Goal: Information Seeking & Learning: Learn about a topic

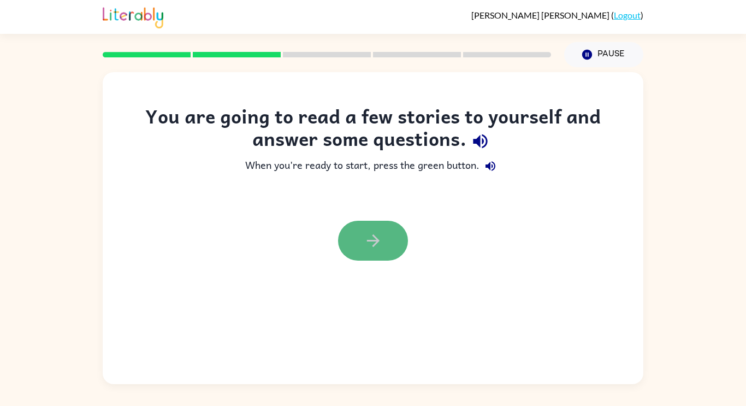
click at [367, 239] on icon "button" at bounding box center [372, 240] width 19 height 19
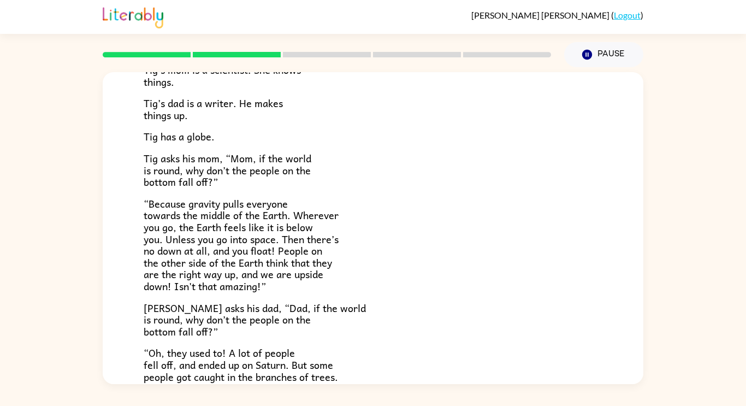
scroll to position [86, 0]
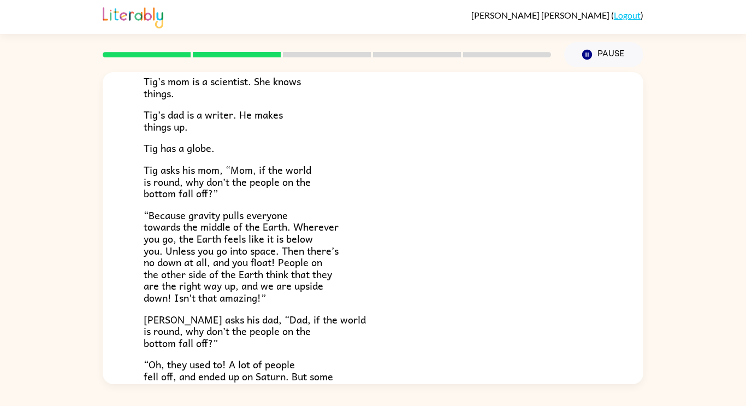
click at [412, 305] on div "Tig’s mom is a scientist. She knows things. Tig’s dad is a writer. He makes thi…" at bounding box center [373, 278] width 458 height 458
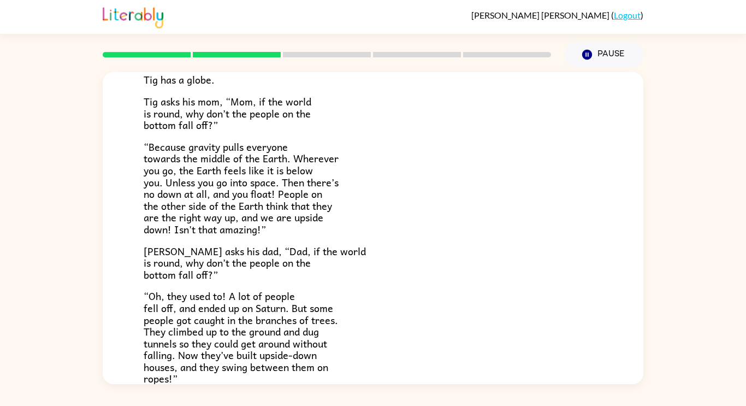
scroll to position [148, 0]
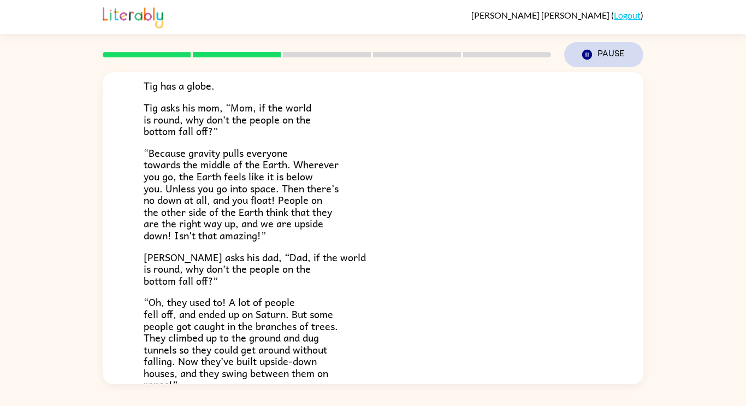
click at [589, 59] on icon "button" at bounding box center [587, 55] width 10 height 10
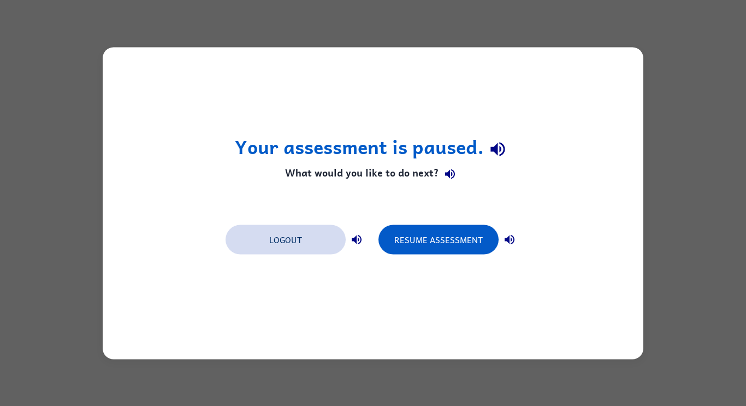
click at [293, 244] on button "Logout" at bounding box center [285, 238] width 120 height 29
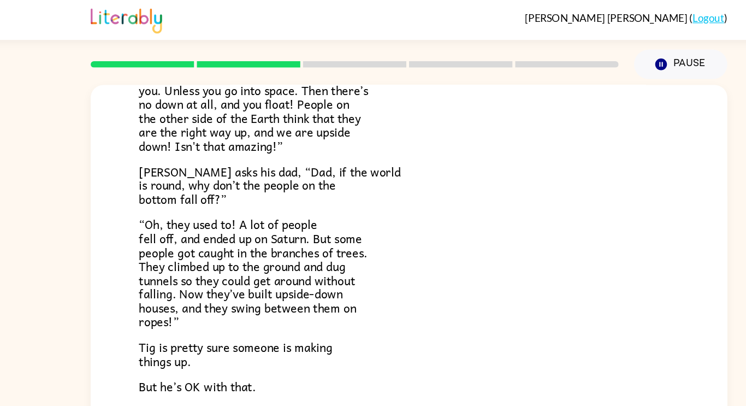
click at [624, 301] on div "Tig's World Tig’s mom is a scientist. She knows things. Tig’s dad is a writer. …" at bounding box center [373, 98] width 540 height 573
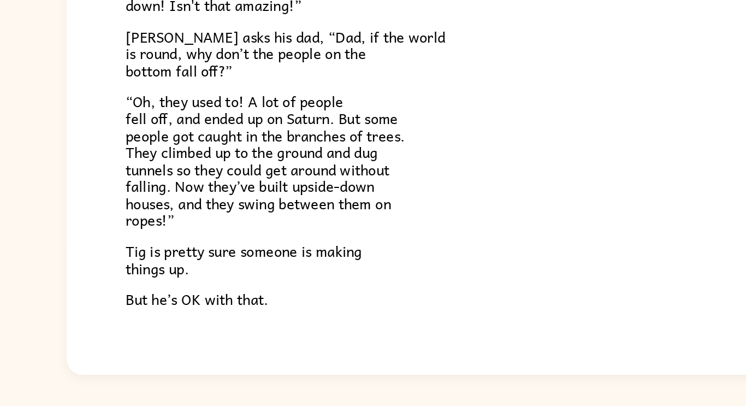
scroll to position [257, 0]
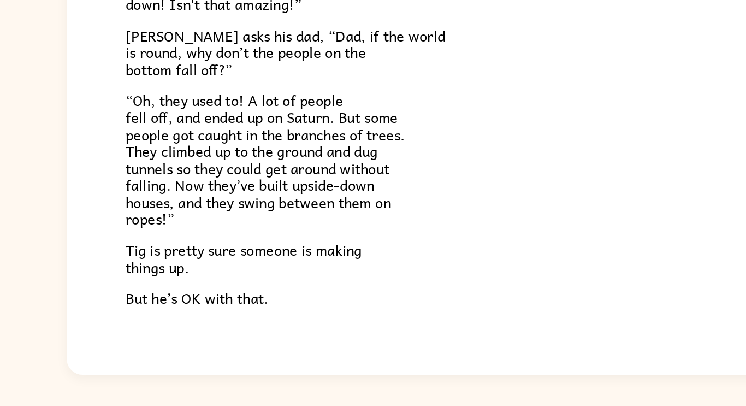
click at [134, 243] on div "Tig's World Tig’s mom is a scientist. She knows things. Tig’s dad is a writer. …" at bounding box center [373, 101] width 540 height 573
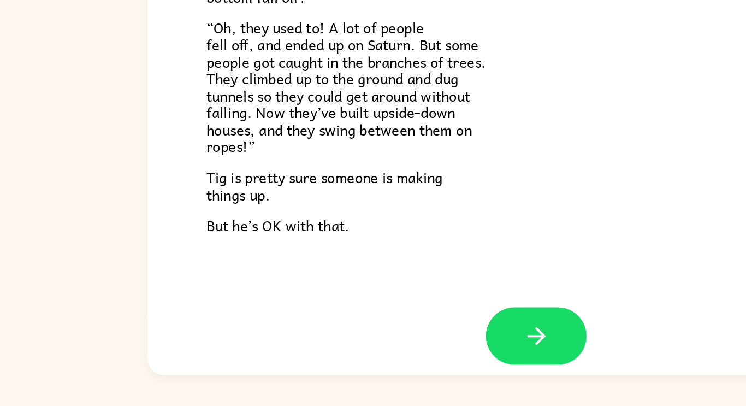
scroll to position [317, 0]
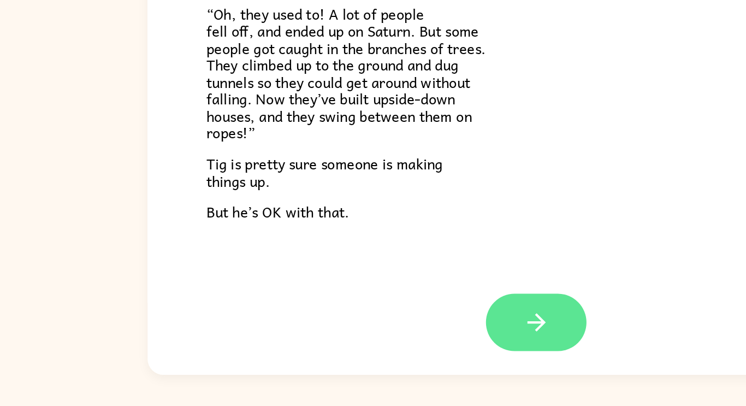
click at [389, 356] on button "button" at bounding box center [373, 347] width 70 height 40
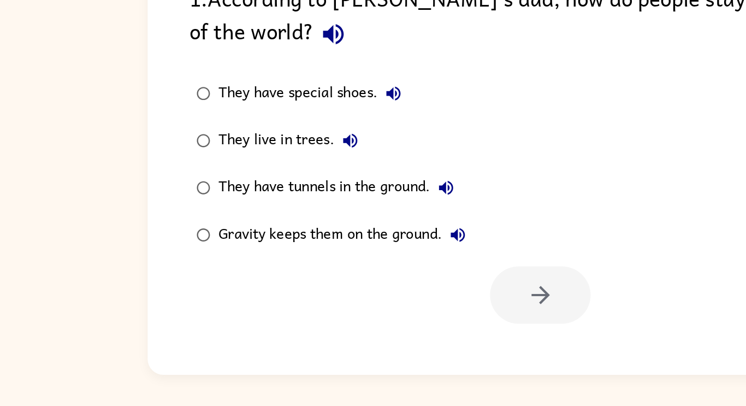
scroll to position [0, 0]
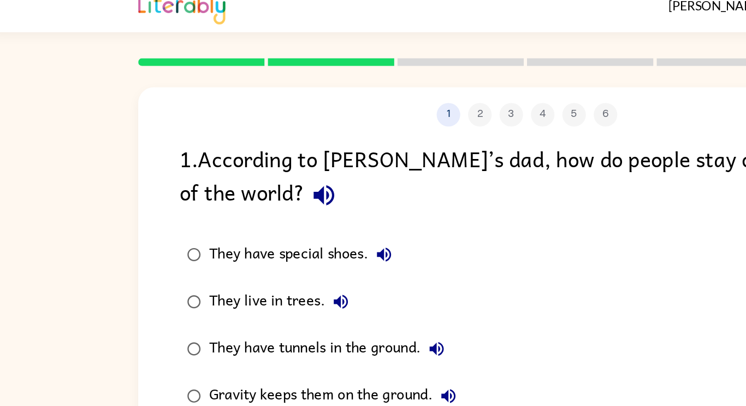
click at [224, 146] on icon "button" at bounding box center [231, 147] width 14 height 14
click at [271, 194] on icon "button" at bounding box center [273, 188] width 13 height 13
click at [234, 222] on button "They live in trees." at bounding box center [244, 221] width 22 height 22
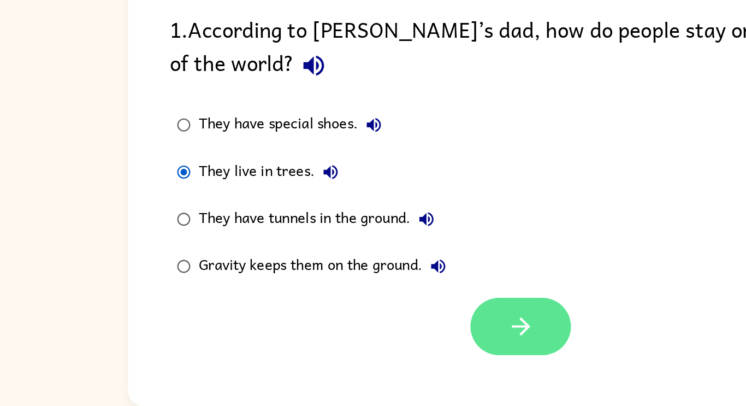
click at [381, 336] on icon "button" at bounding box center [375, 328] width 19 height 19
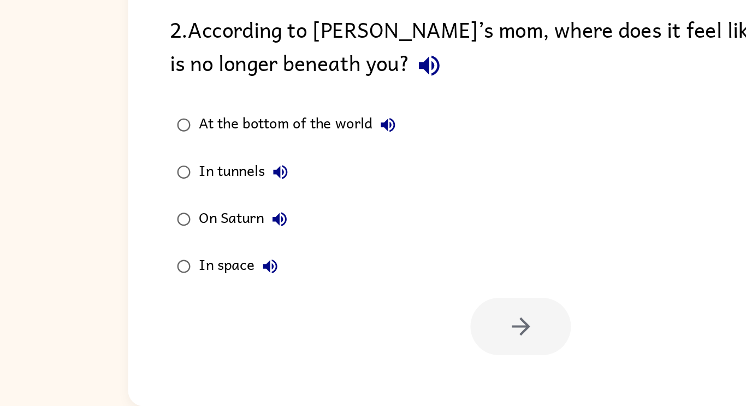
click at [298, 158] on button "button" at bounding box center [312, 147] width 28 height 28
click at [281, 197] on button "At the bottom of the world" at bounding box center [283, 188] width 22 height 22
click at [212, 228] on button "In tunnels" at bounding box center [209, 221] width 22 height 22
click at [212, 258] on icon "button" at bounding box center [208, 254] width 10 height 10
click at [205, 291] on icon "button" at bounding box center [201, 286] width 13 height 13
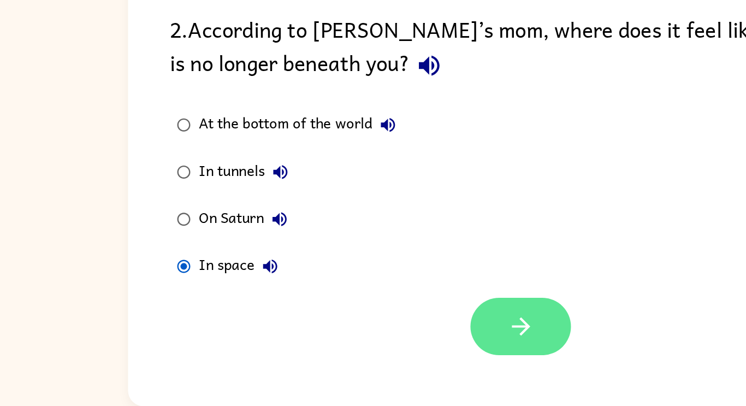
click at [359, 334] on button "button" at bounding box center [376, 328] width 70 height 40
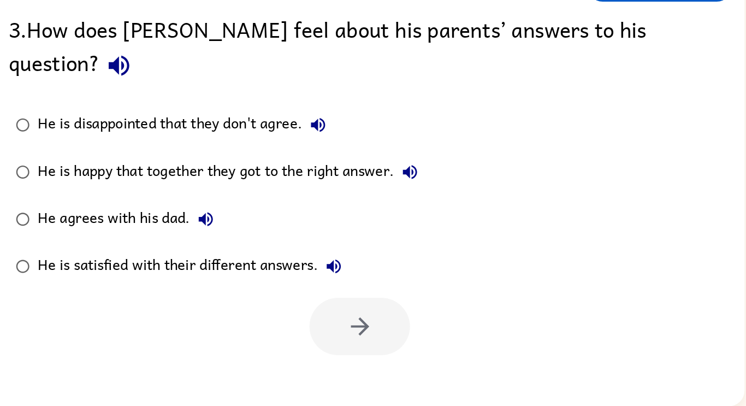
click at [222, 133] on button "button" at bounding box center [208, 147] width 28 height 28
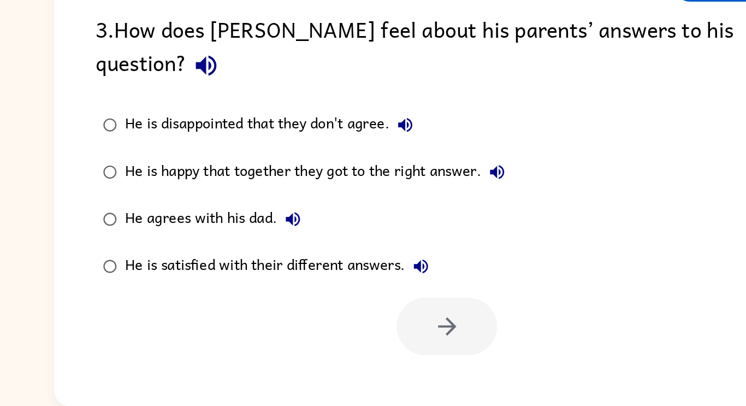
click at [344, 182] on icon "button" at bounding box center [346, 188] width 13 height 13
click at [402, 210] on div "He is happy that together they got to the right answer." at bounding box center [287, 221] width 270 height 22
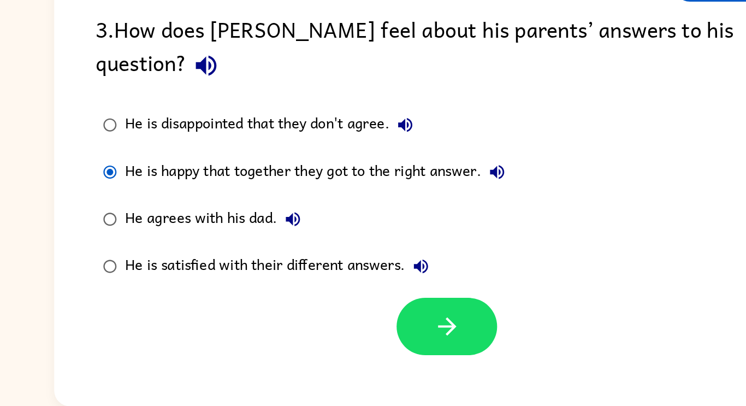
click at [407, 214] on icon "button" at bounding box center [410, 220] width 13 height 13
click at [262, 243] on div "He agrees with his dad." at bounding box center [216, 254] width 128 height 22
click at [267, 243] on button "He agrees with his dad." at bounding box center [269, 254] width 22 height 22
click at [359, 280] on icon "button" at bounding box center [357, 286] width 13 height 13
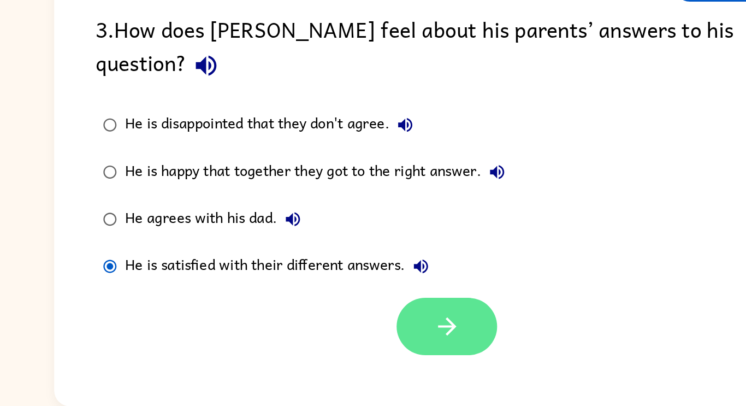
click at [372, 319] on icon "button" at bounding box center [375, 328] width 19 height 19
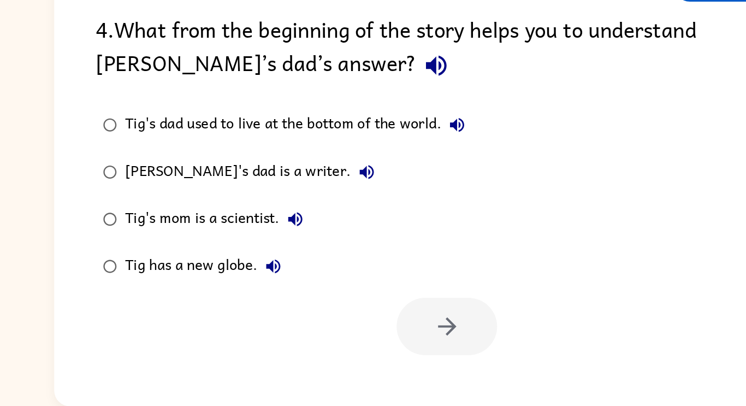
click at [359, 154] on icon "button" at bounding box center [368, 147] width 19 height 19
click at [382, 194] on icon "button" at bounding box center [382, 188] width 13 height 13
click at [249, 231] on div "Tig's dad is a writer." at bounding box center [241, 221] width 179 height 22
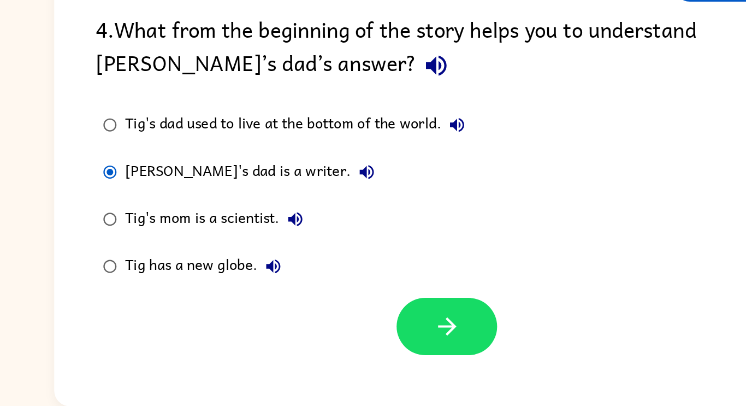
click at [313, 226] on icon "button" at bounding box center [319, 220] width 13 height 13
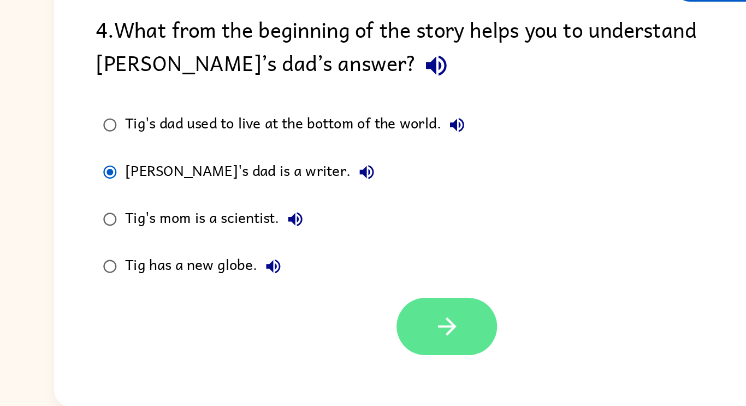
click at [367, 336] on icon "button" at bounding box center [375, 328] width 19 height 19
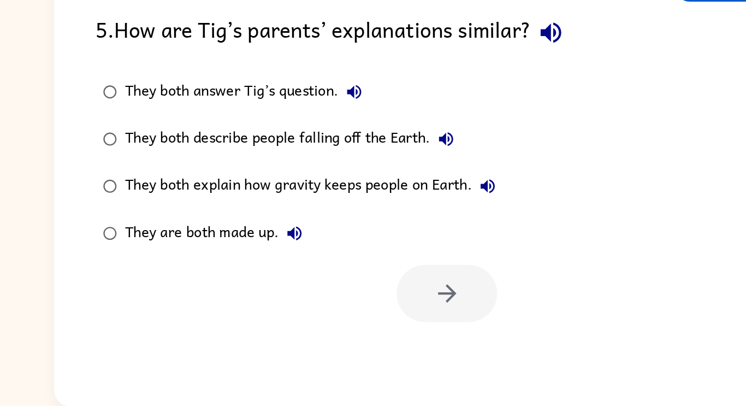
click at [452, 126] on icon "button" at bounding box center [447, 124] width 19 height 19
click at [308, 167] on icon "button" at bounding box center [311, 165] width 10 height 10
click at [376, 200] on icon "button" at bounding box center [374, 198] width 13 height 13
click at [407, 239] on button "They both explain how gravity keeps people on Earth." at bounding box center [404, 231] width 22 height 22
click at [273, 271] on button "They are both made up." at bounding box center [270, 264] width 22 height 22
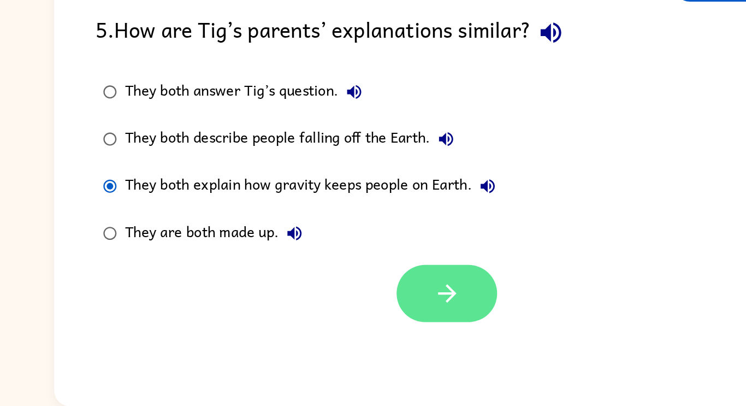
click at [366, 306] on icon "button" at bounding box center [375, 305] width 19 height 19
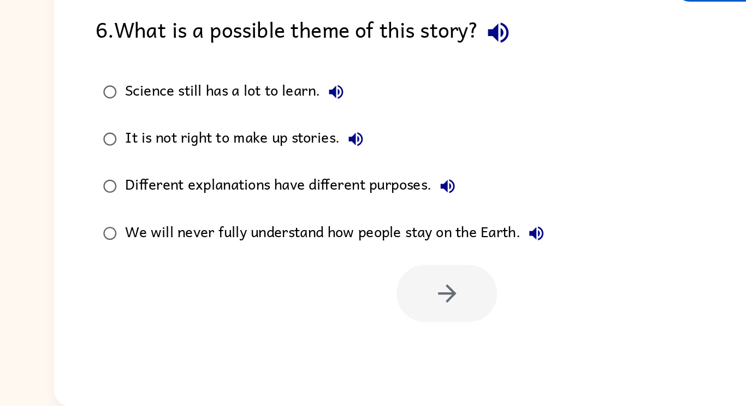
click at [412, 129] on icon "button" at bounding box center [411, 124] width 19 height 19
click at [300, 169] on icon "button" at bounding box center [298, 165] width 13 height 13
click at [314, 202] on icon "button" at bounding box center [312, 198] width 10 height 10
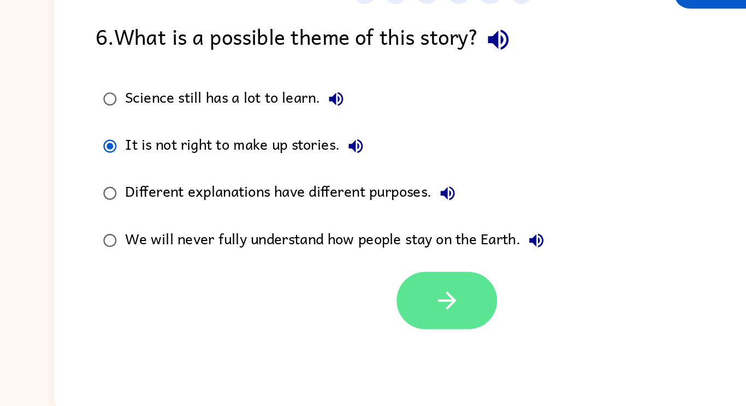
click at [387, 325] on button "button" at bounding box center [376, 305] width 70 height 40
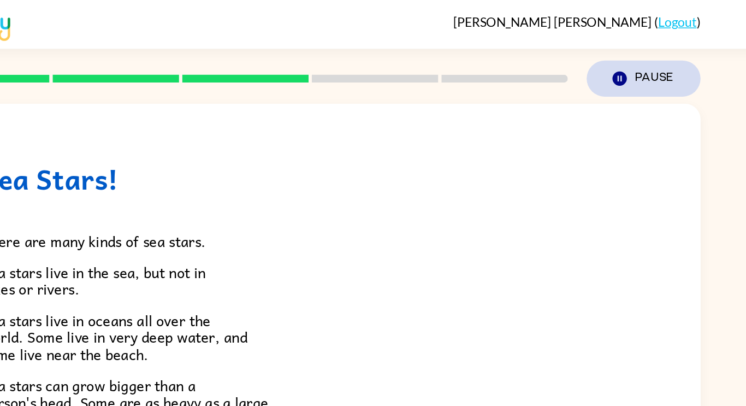
click at [586, 58] on icon "button" at bounding box center [587, 55] width 10 height 10
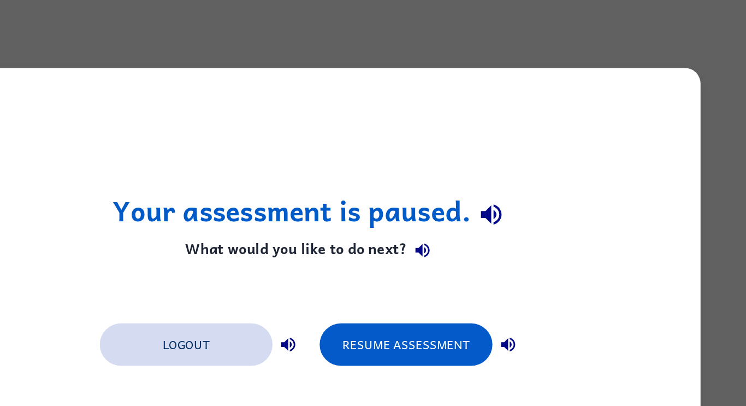
click at [273, 241] on button "Logout" at bounding box center [285, 238] width 120 height 29
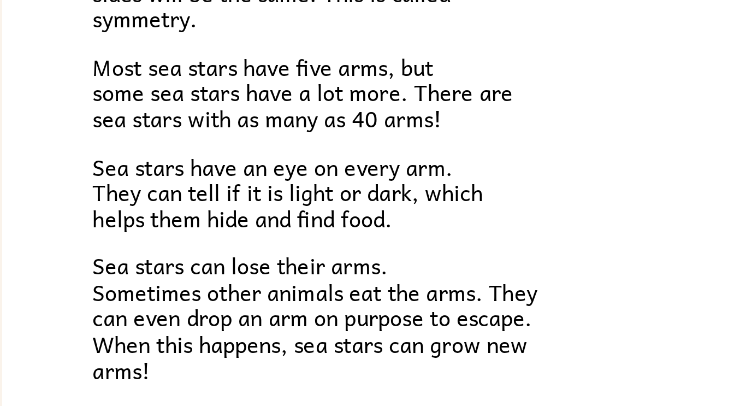
scroll to position [315, 0]
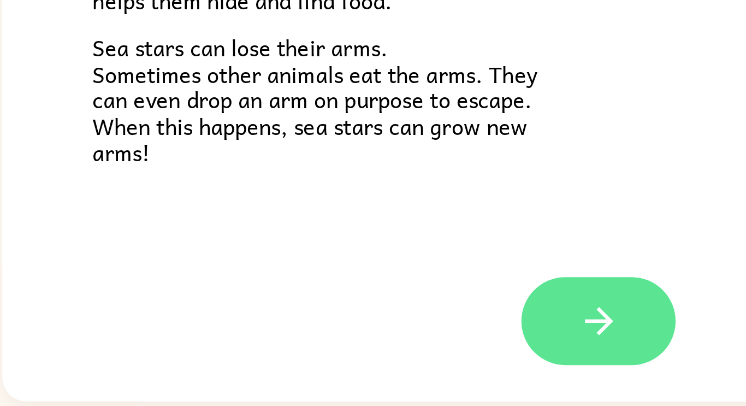
click at [384, 343] on button "button" at bounding box center [373, 347] width 70 height 40
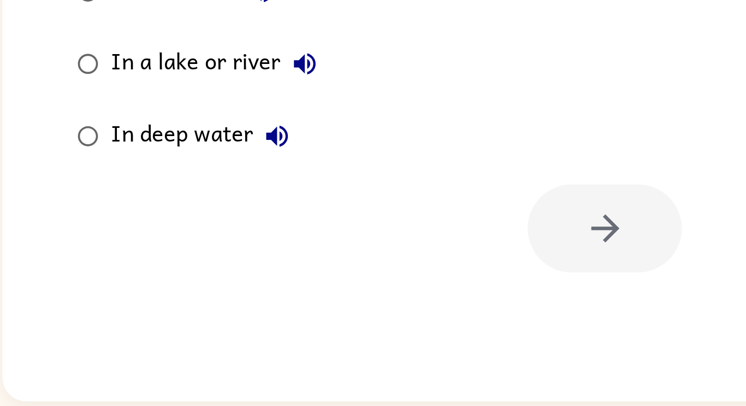
scroll to position [0, 0]
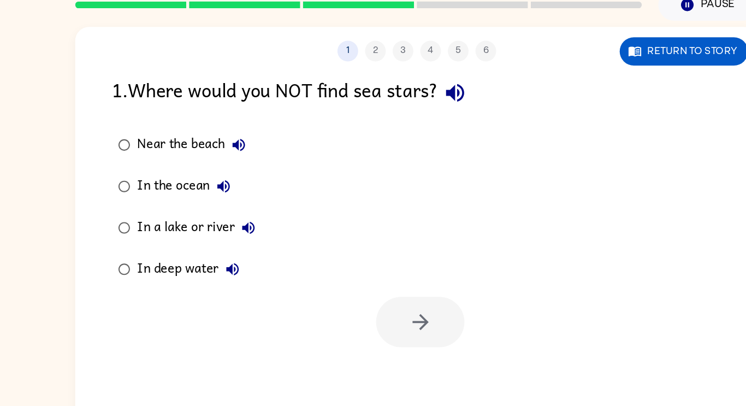
click at [413, 127] on icon "button" at bounding box center [403, 124] width 19 height 19
click at [229, 158] on button "Near the beach" at bounding box center [232, 165] width 22 height 22
click at [220, 199] on icon "button" at bounding box center [220, 198] width 10 height 10
click at [240, 236] on icon "button" at bounding box center [239, 230] width 13 height 13
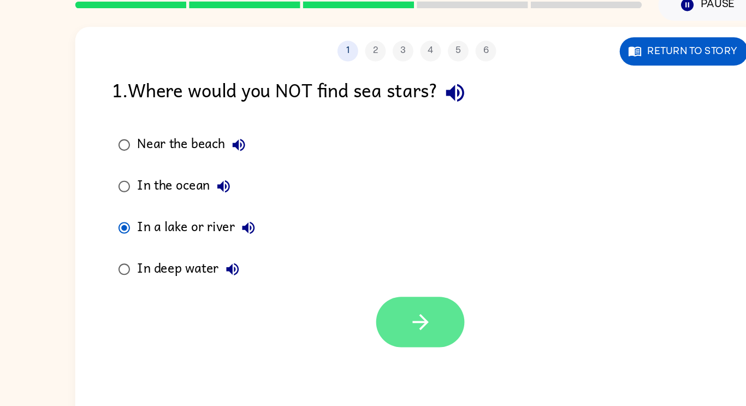
click at [377, 317] on button "button" at bounding box center [376, 305] width 70 height 40
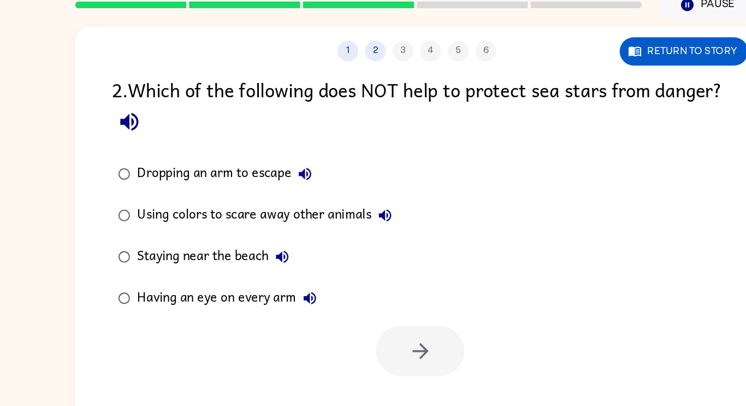
click at [190, 159] on div "2 . Which of the following does NOT help to protect sea stars from danger?" at bounding box center [373, 135] width 482 height 51
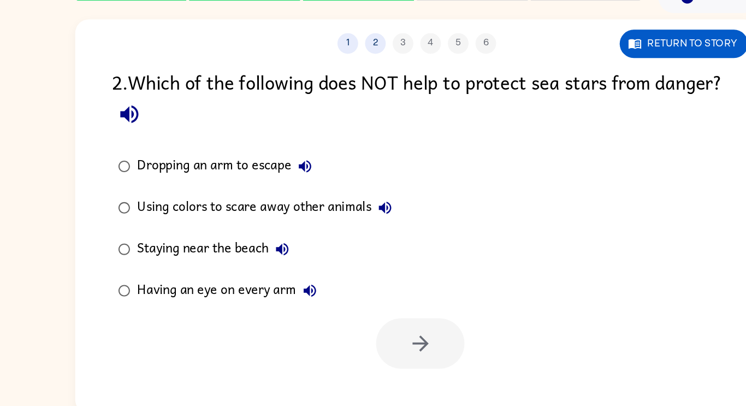
click at [184, 153] on div "2 . Which of the following does NOT help to protect sea stars from danger?" at bounding box center [373, 135] width 482 height 51
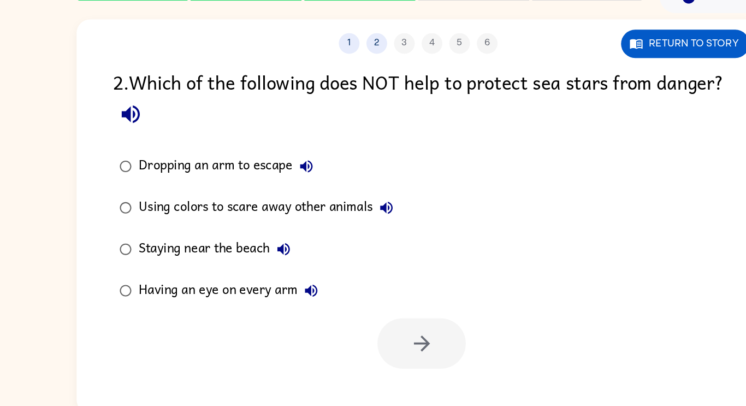
click at [152, 150] on icon "button" at bounding box center [145, 147] width 14 height 14
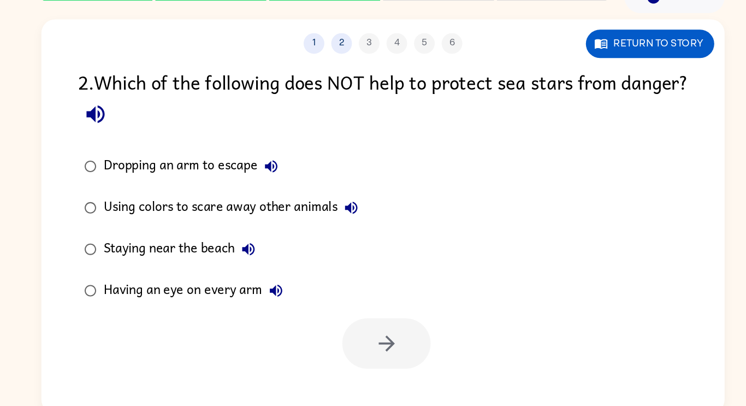
click at [155, 141] on icon "button" at bounding box center [145, 147] width 19 height 19
click at [187, 155] on div "2 . Which of the following does NOT help to protect sea stars from danger?" at bounding box center [373, 135] width 482 height 51
click at [152, 151] on icon "button" at bounding box center [145, 147] width 14 height 14
click at [155, 146] on icon "button" at bounding box center [145, 147] width 19 height 19
click at [152, 148] on icon "button" at bounding box center [145, 147] width 14 height 14
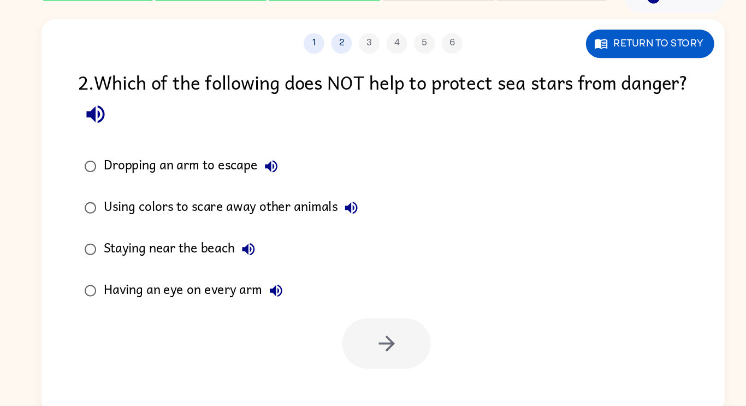
click at [155, 151] on icon "button" at bounding box center [145, 147] width 19 height 19
click at [152, 150] on icon "button" at bounding box center [145, 147] width 14 height 14
click at [152, 148] on icon "button" at bounding box center [145, 147] width 14 height 14
click at [285, 193] on icon "button" at bounding box center [284, 188] width 13 height 13
click at [349, 227] on icon "button" at bounding box center [347, 220] width 13 height 13
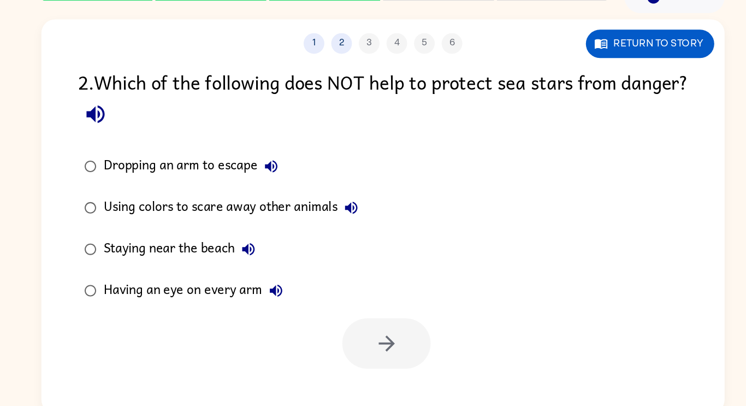
click at [263, 257] on icon "button" at bounding box center [266, 253] width 13 height 13
click at [290, 289] on icon "button" at bounding box center [288, 286] width 13 height 13
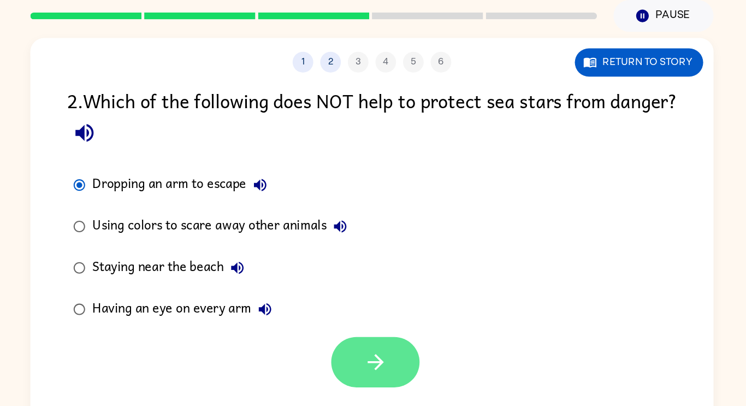
click at [374, 331] on icon "button" at bounding box center [375, 328] width 19 height 19
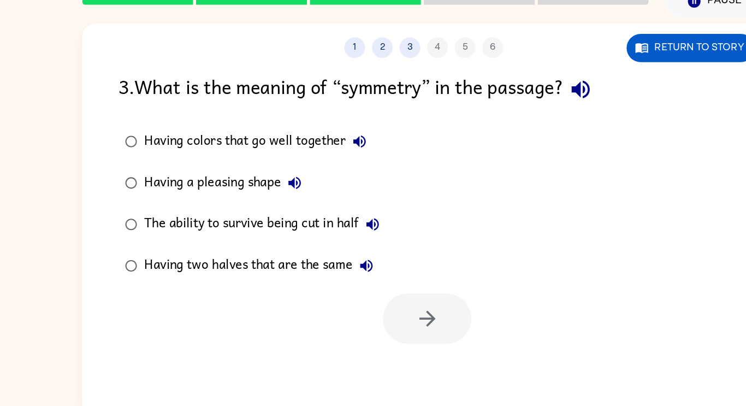
click at [500, 125] on icon "button" at bounding box center [497, 124] width 14 height 14
click at [504, 123] on icon "button" at bounding box center [497, 124] width 14 height 14
click at [325, 168] on icon "button" at bounding box center [321, 165] width 13 height 13
click at [271, 202] on icon "button" at bounding box center [270, 198] width 13 height 13
click at [313, 170] on button "Having colors that go well together" at bounding box center [322, 165] width 22 height 22
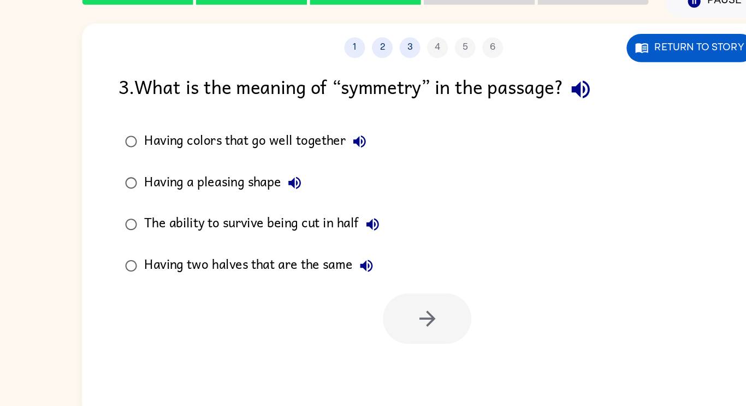
click at [275, 187] on button "Having a pleasing shape" at bounding box center [271, 198] width 22 height 22
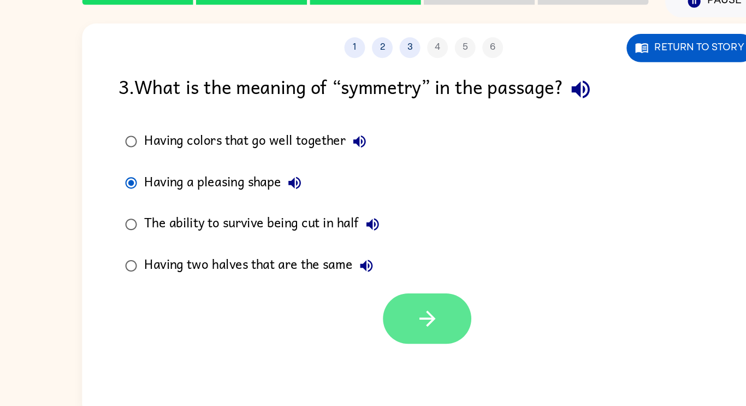
click at [359, 300] on button "button" at bounding box center [376, 305] width 70 height 40
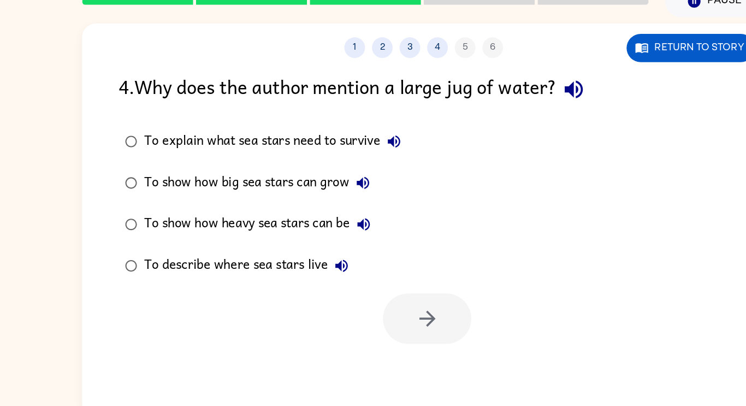
click at [495, 126] on icon "button" at bounding box center [491, 124] width 14 height 14
click at [353, 166] on icon "button" at bounding box center [349, 165] width 10 height 10
click at [321, 206] on button "To show how big sea stars can grow" at bounding box center [325, 198] width 22 height 22
click at [323, 239] on button "To show how heavy sea stars can be" at bounding box center [325, 231] width 22 height 22
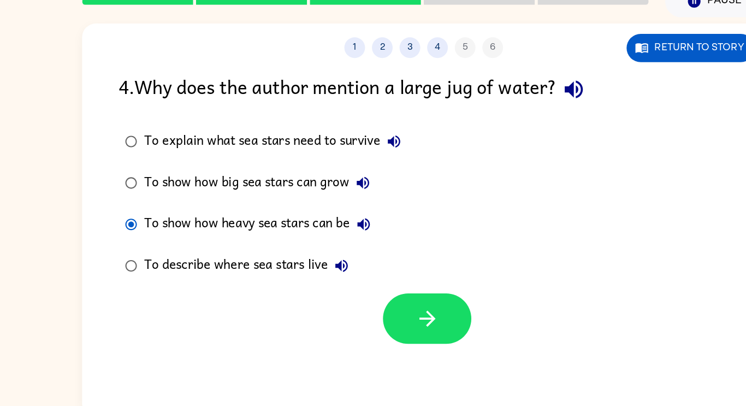
click at [420, 321] on div at bounding box center [373, 302] width 540 height 45
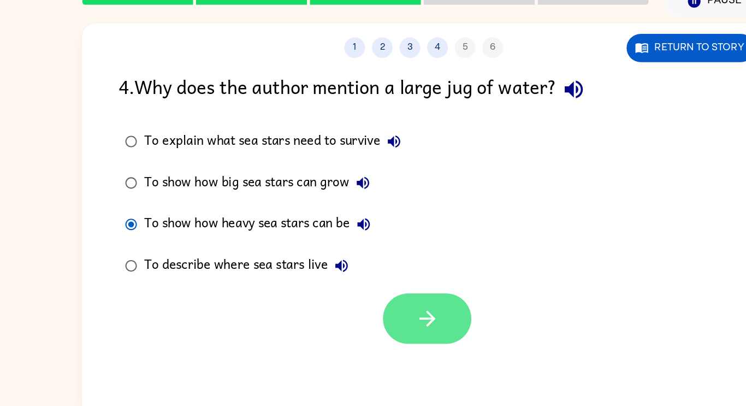
click at [389, 317] on button "button" at bounding box center [376, 305] width 70 height 40
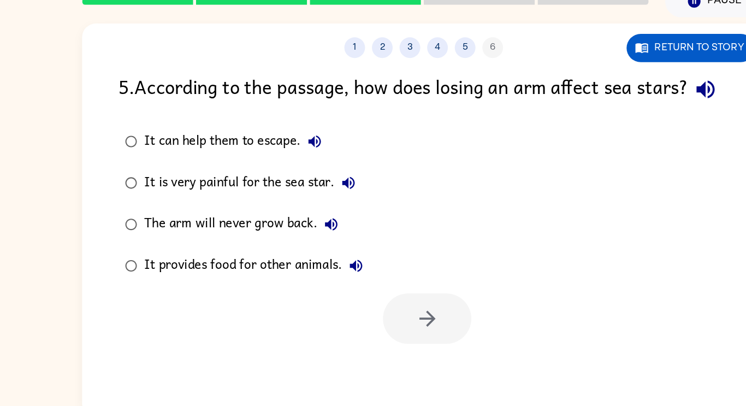
click at [588, 132] on icon "button" at bounding box center [595, 124] width 14 height 14
click at [586, 134] on icon "button" at bounding box center [595, 124] width 19 height 19
click at [582, 138] on button "button" at bounding box center [596, 124] width 28 height 28
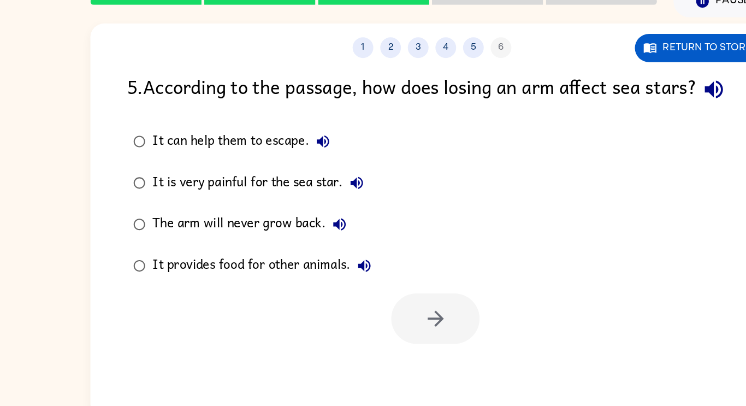
click at [286, 170] on icon "button" at bounding box center [287, 165] width 10 height 10
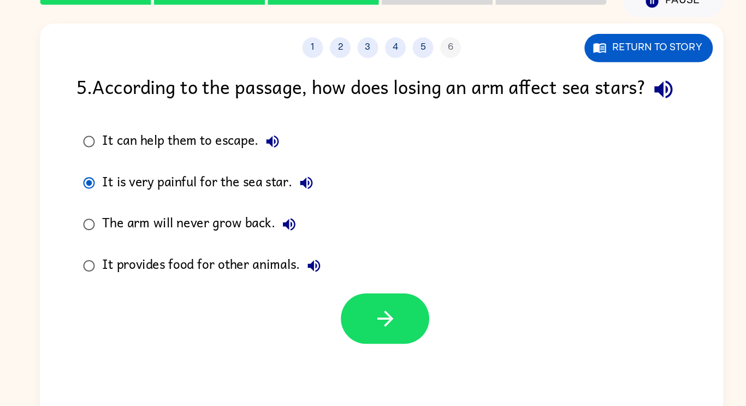
click at [317, 209] on button "It is very painful for the sea star." at bounding box center [313, 198] width 22 height 22
click at [302, 236] on icon "button" at bounding box center [300, 231] width 10 height 10
click at [320, 275] on button "It provides food for other animals." at bounding box center [319, 264] width 22 height 22
click at [586, 134] on icon "button" at bounding box center [595, 124] width 19 height 19
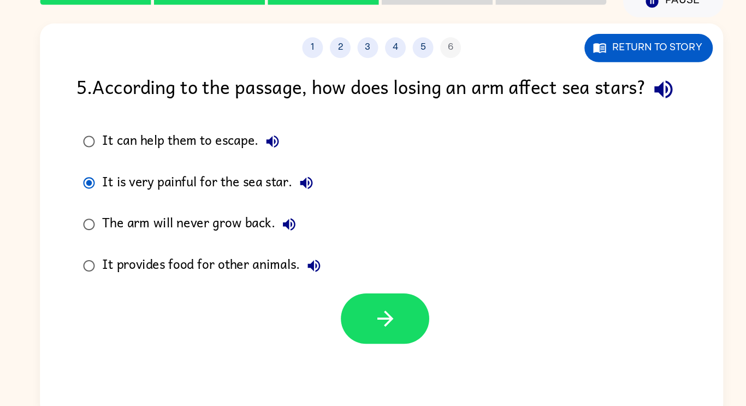
click at [586, 134] on icon "button" at bounding box center [595, 124] width 19 height 19
click at [350, 176] on div "It can help them to escape. It is very painful for the sea star. The arm will n…" at bounding box center [387, 214] width 511 height 131
click at [282, 176] on button "It can help them to escape." at bounding box center [287, 165] width 22 height 22
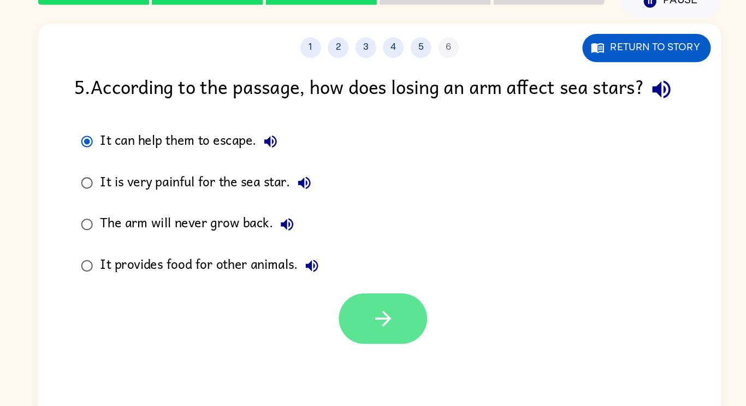
click at [389, 325] on button "button" at bounding box center [376, 305] width 70 height 40
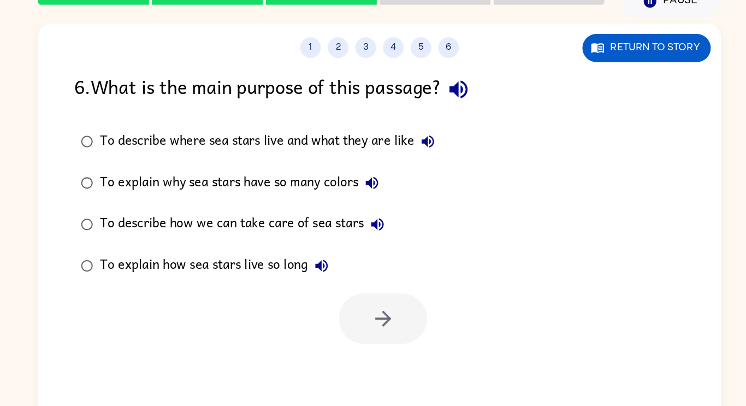
click at [444, 131] on icon "button" at bounding box center [435, 124] width 19 height 19
